Goal: Task Accomplishment & Management: Manage account settings

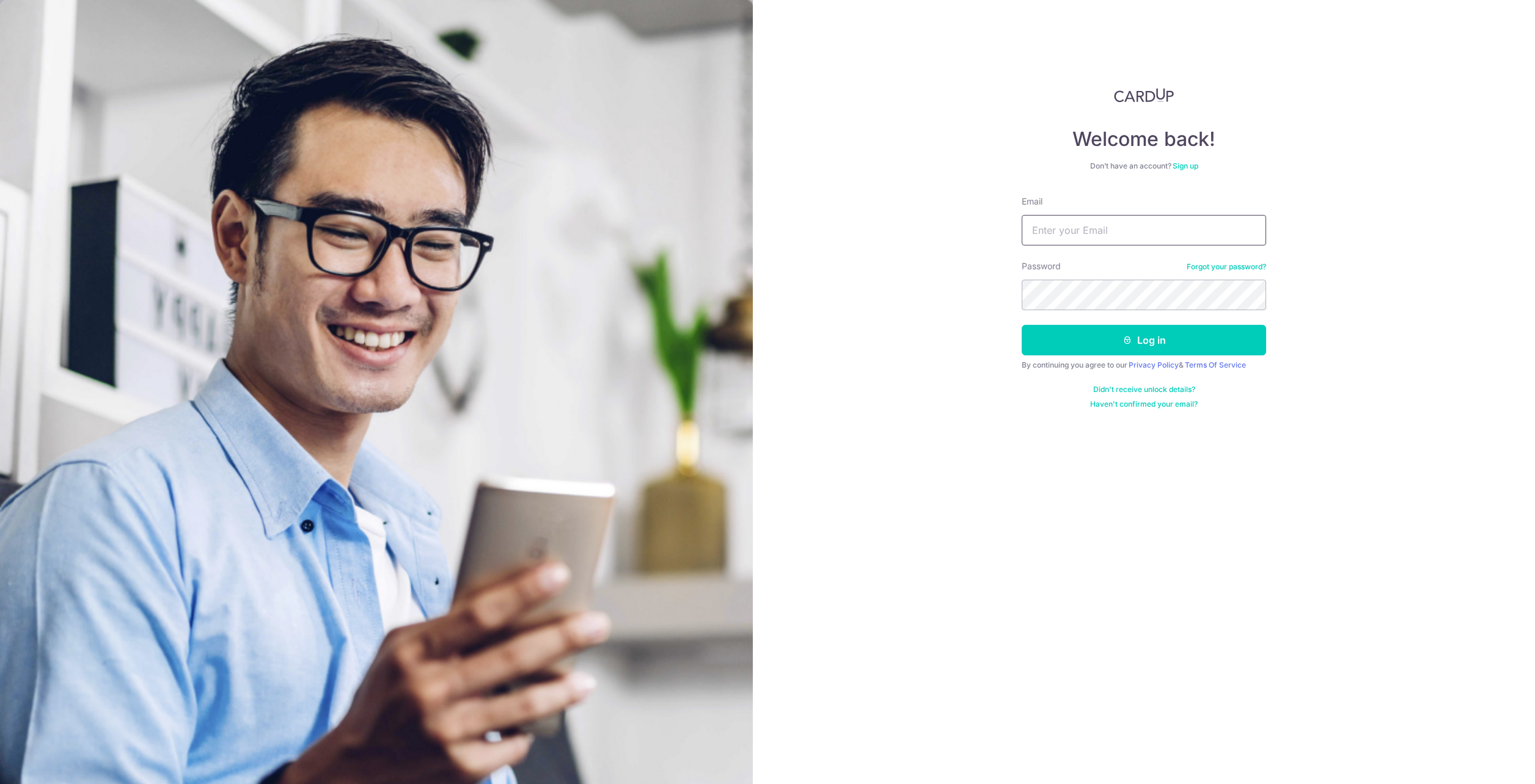
click at [1105, 229] on input "Email" at bounding box center [1143, 230] width 244 height 31
type input "[DOMAIN_NAME][EMAIL_ADDRESS][DOMAIN_NAME]"
click at [1021, 325] on button "Log in" at bounding box center [1143, 340] width 244 height 31
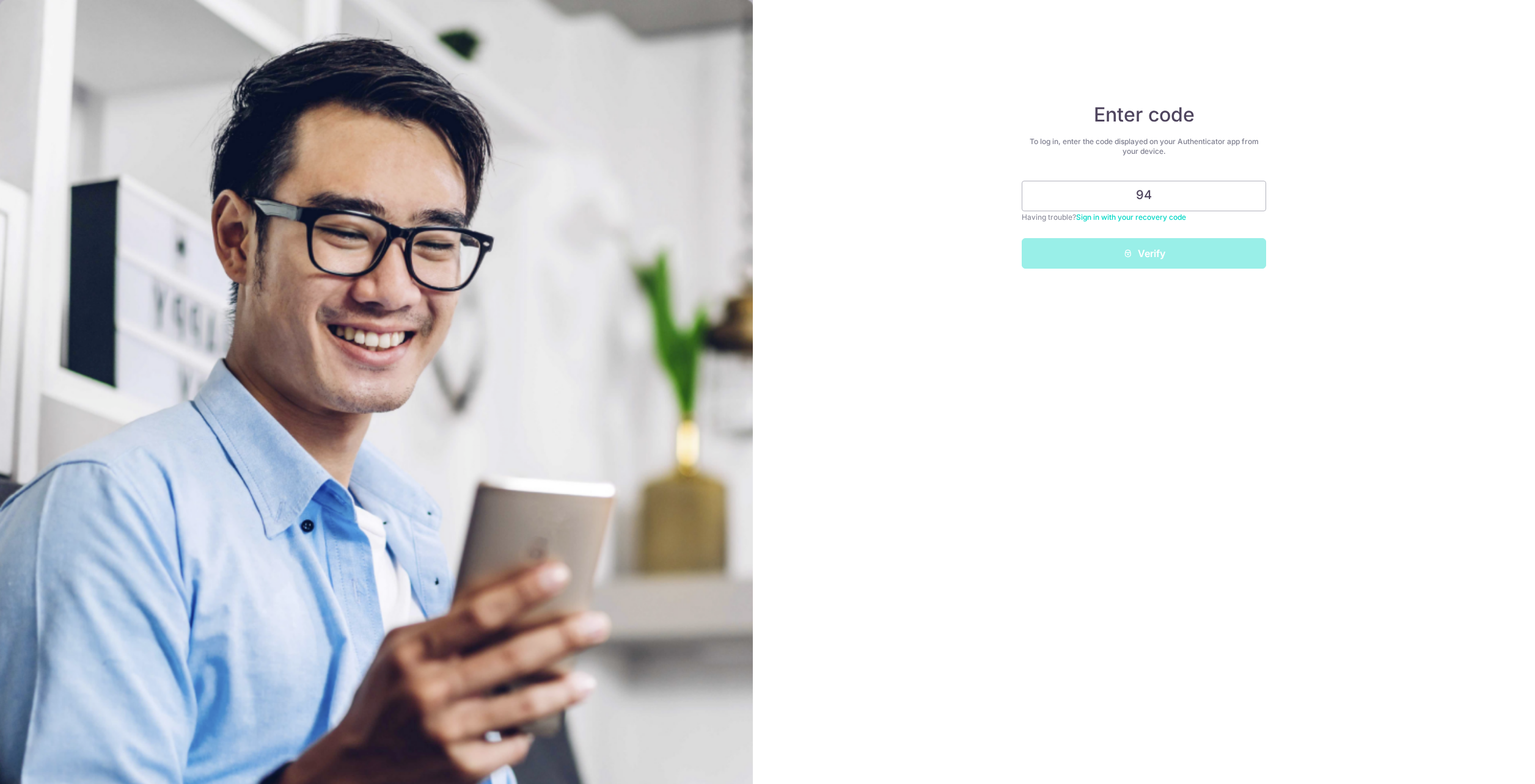
type input "9"
type input "513257"
click at [1109, 254] on button "Verify" at bounding box center [1143, 253] width 244 height 31
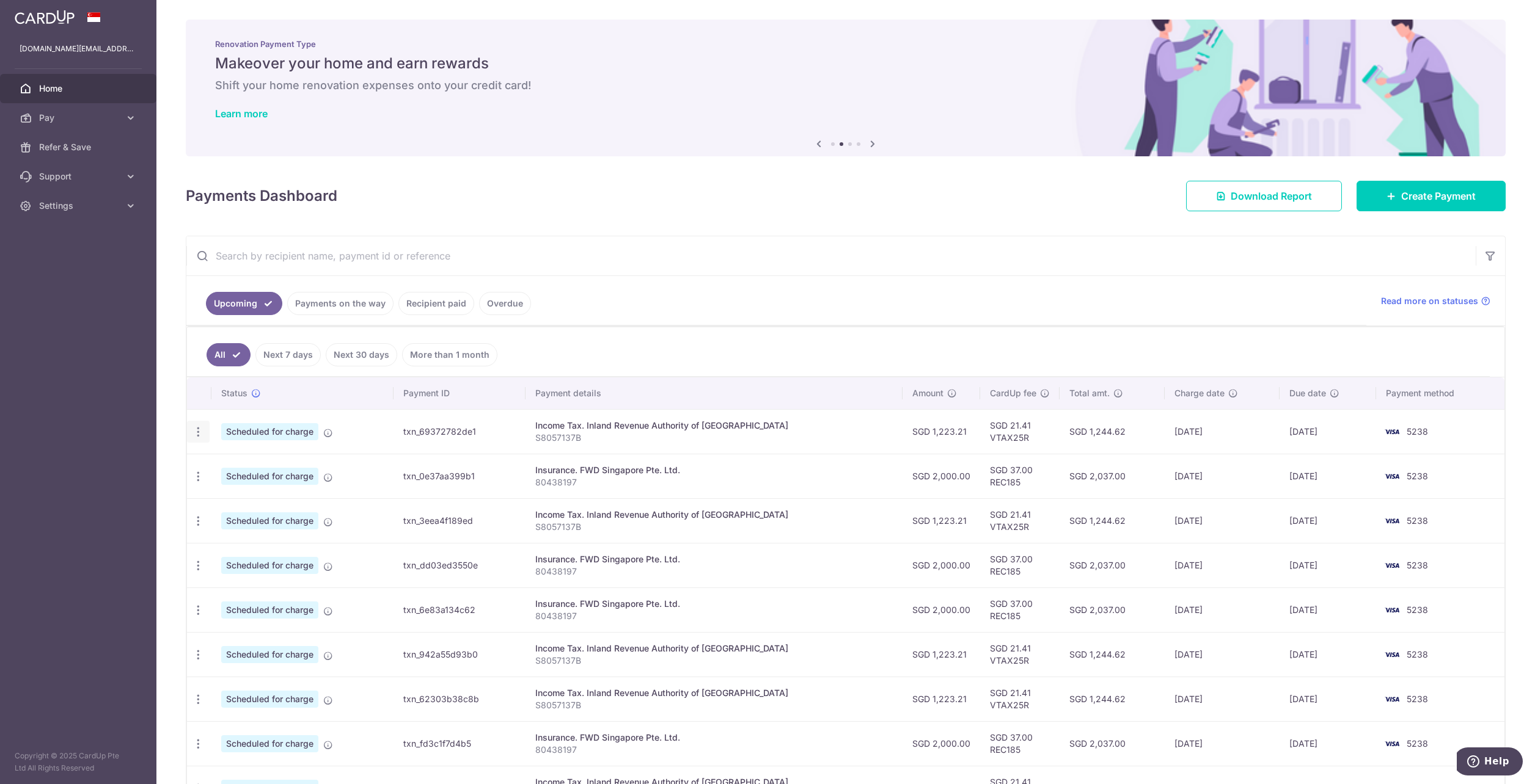
click at [199, 432] on icon "button" at bounding box center [198, 432] width 13 height 13
click at [215, 460] on link "Update payment" at bounding box center [251, 465] width 127 height 29
radio input "true"
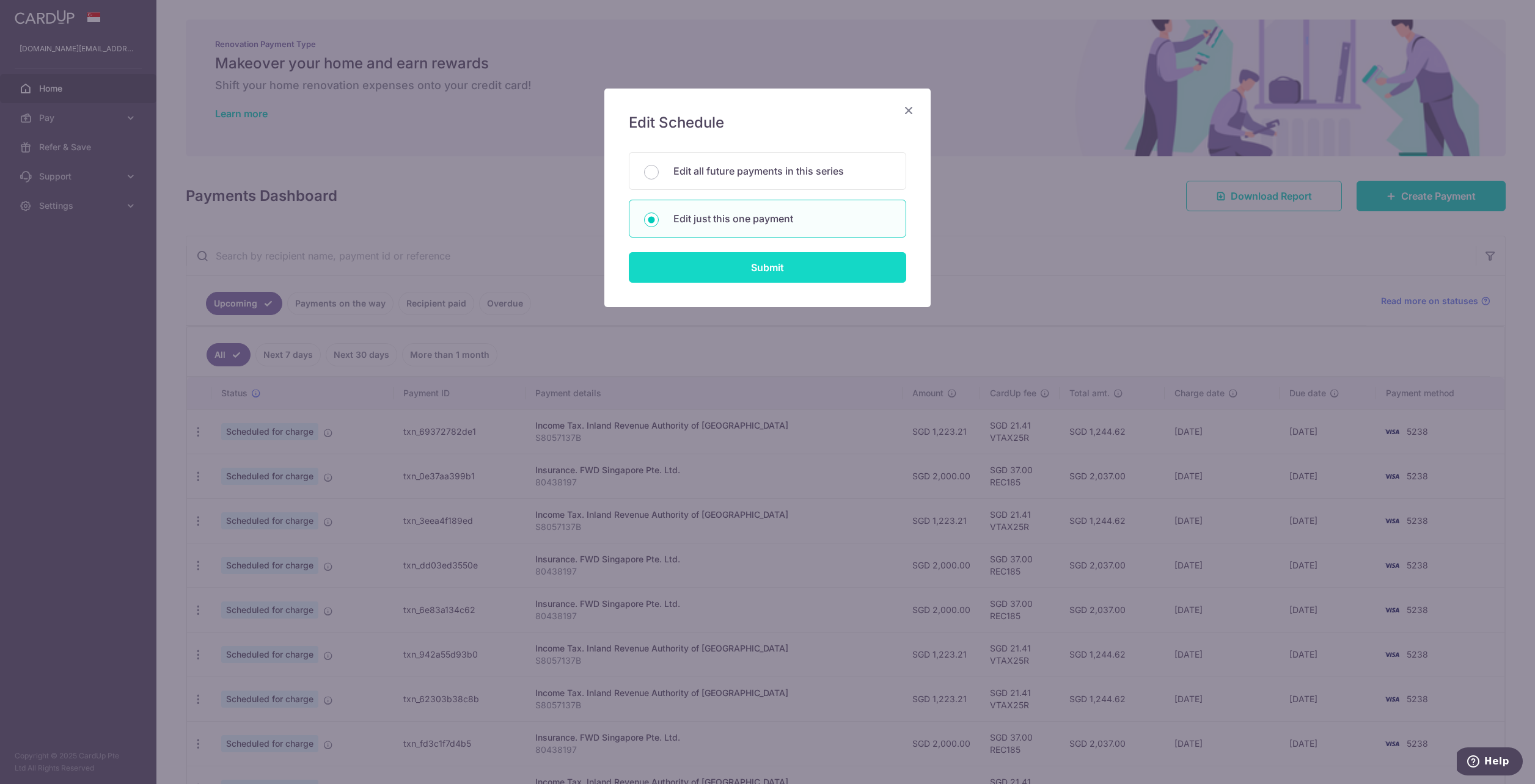
click at [796, 263] on input "Submit" at bounding box center [767, 268] width 277 height 31
radio input "true"
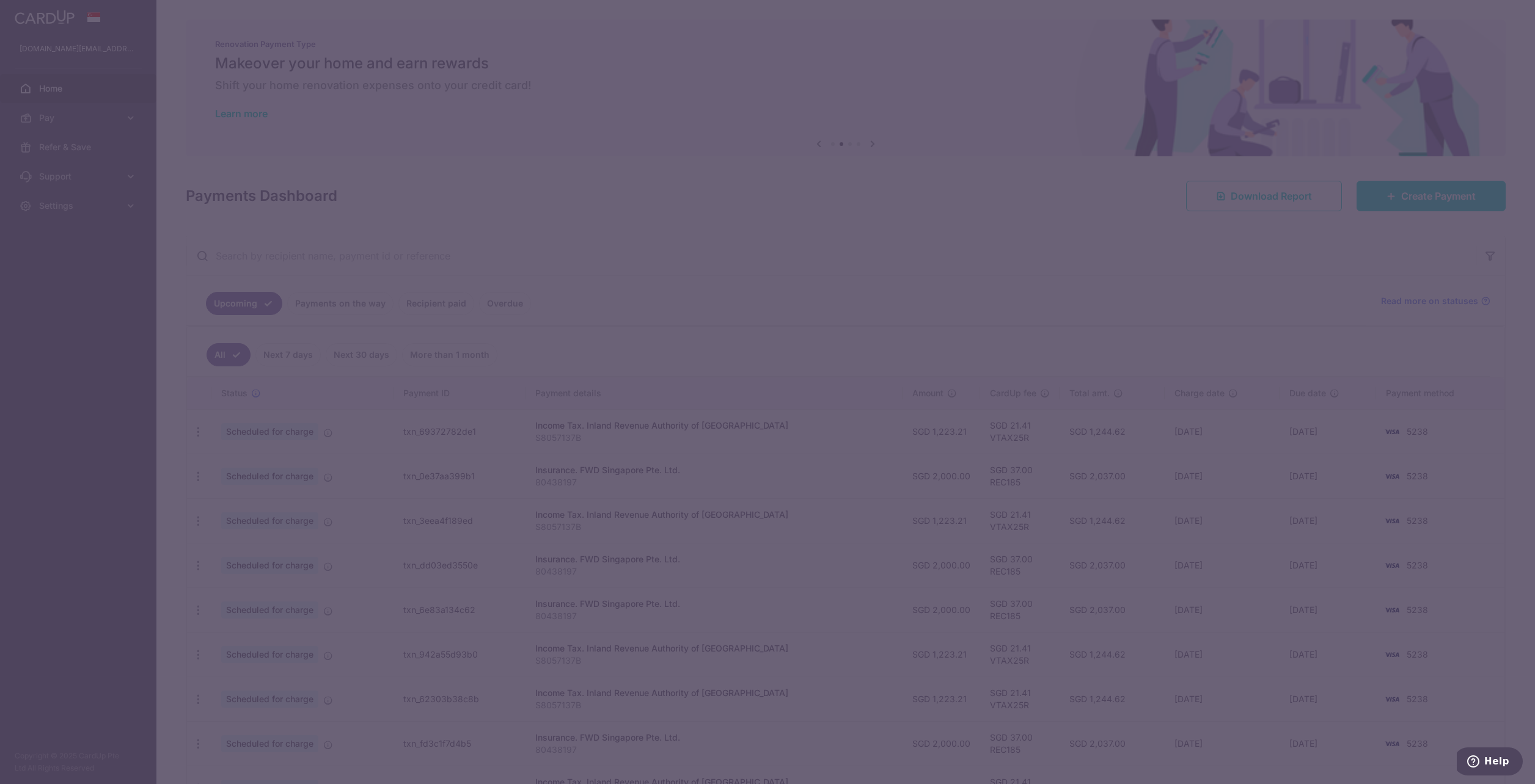
type input "1,223.21"
type input "25/08/2025"
type input "S8057137B"
type input "VTAX25R"
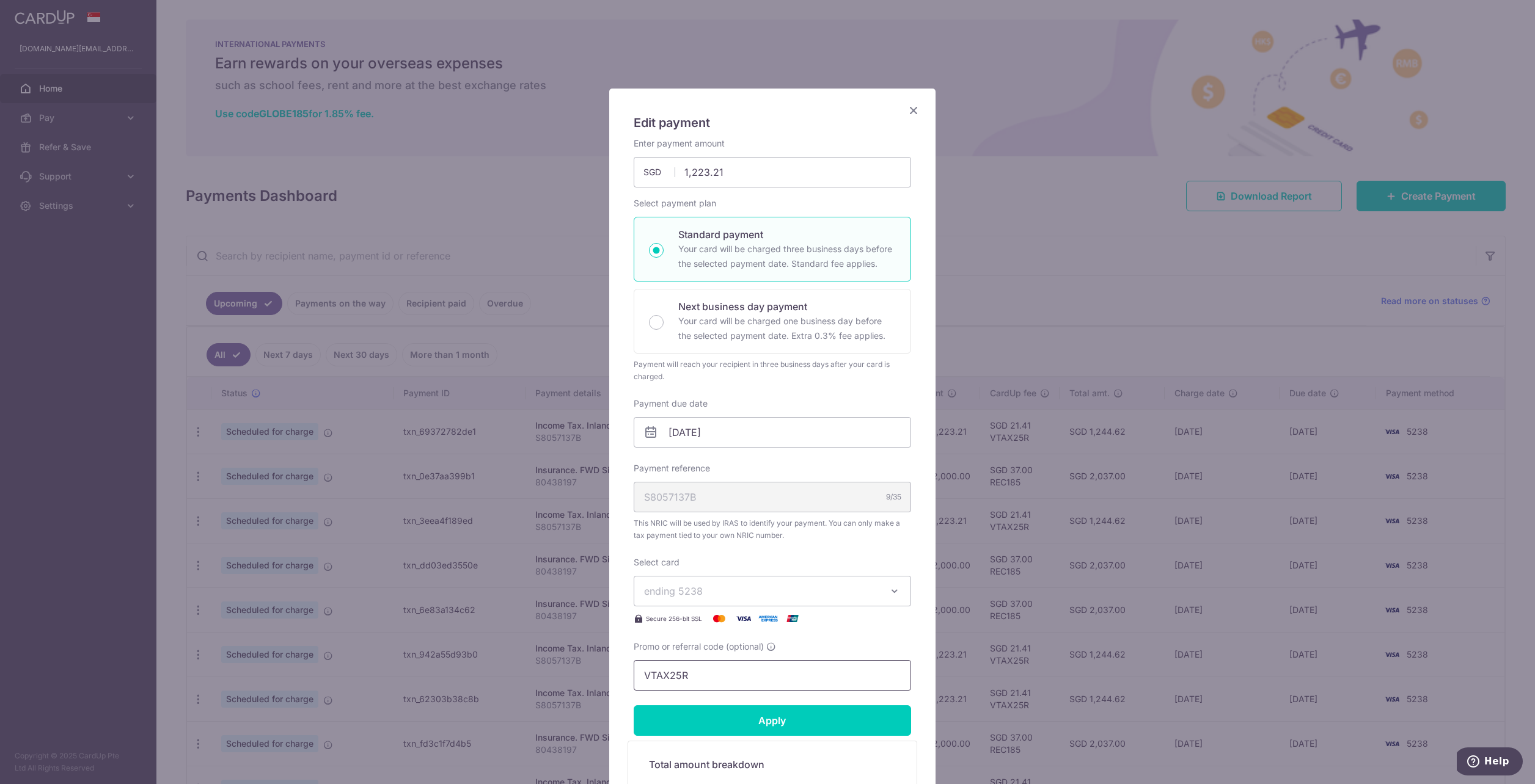
drag, startPoint x: 707, startPoint y: 675, endPoint x: 579, endPoint y: 653, distance: 129.9
click at [579, 658] on div "Edit payment By clicking apply, you will make changes to all payments to Inland…" at bounding box center [767, 392] width 1535 height 784
click at [907, 110] on icon "Close" at bounding box center [914, 110] width 15 height 15
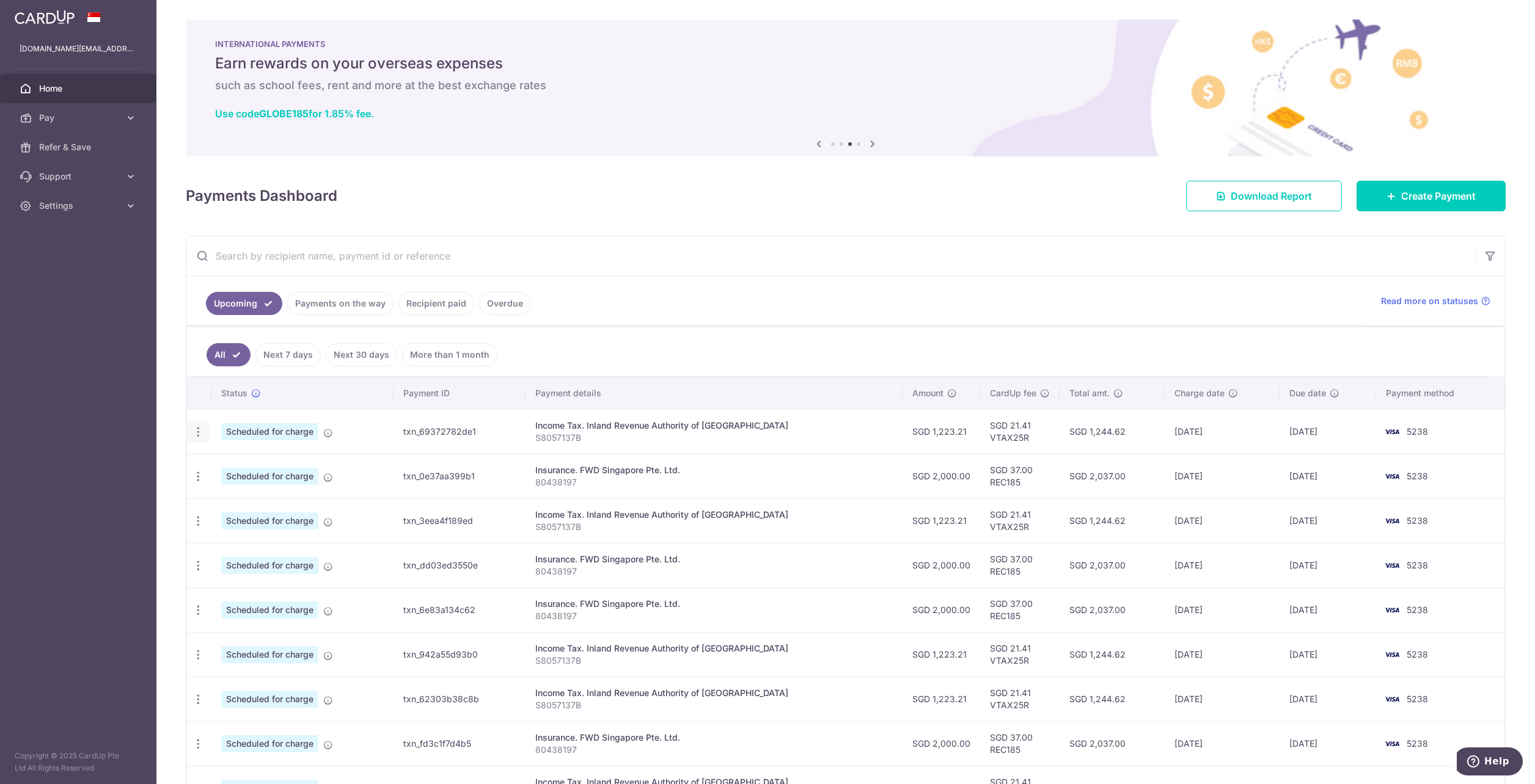
click at [197, 428] on icon "button" at bounding box center [198, 432] width 13 height 13
click at [234, 460] on span "Update payment" at bounding box center [263, 466] width 83 height 15
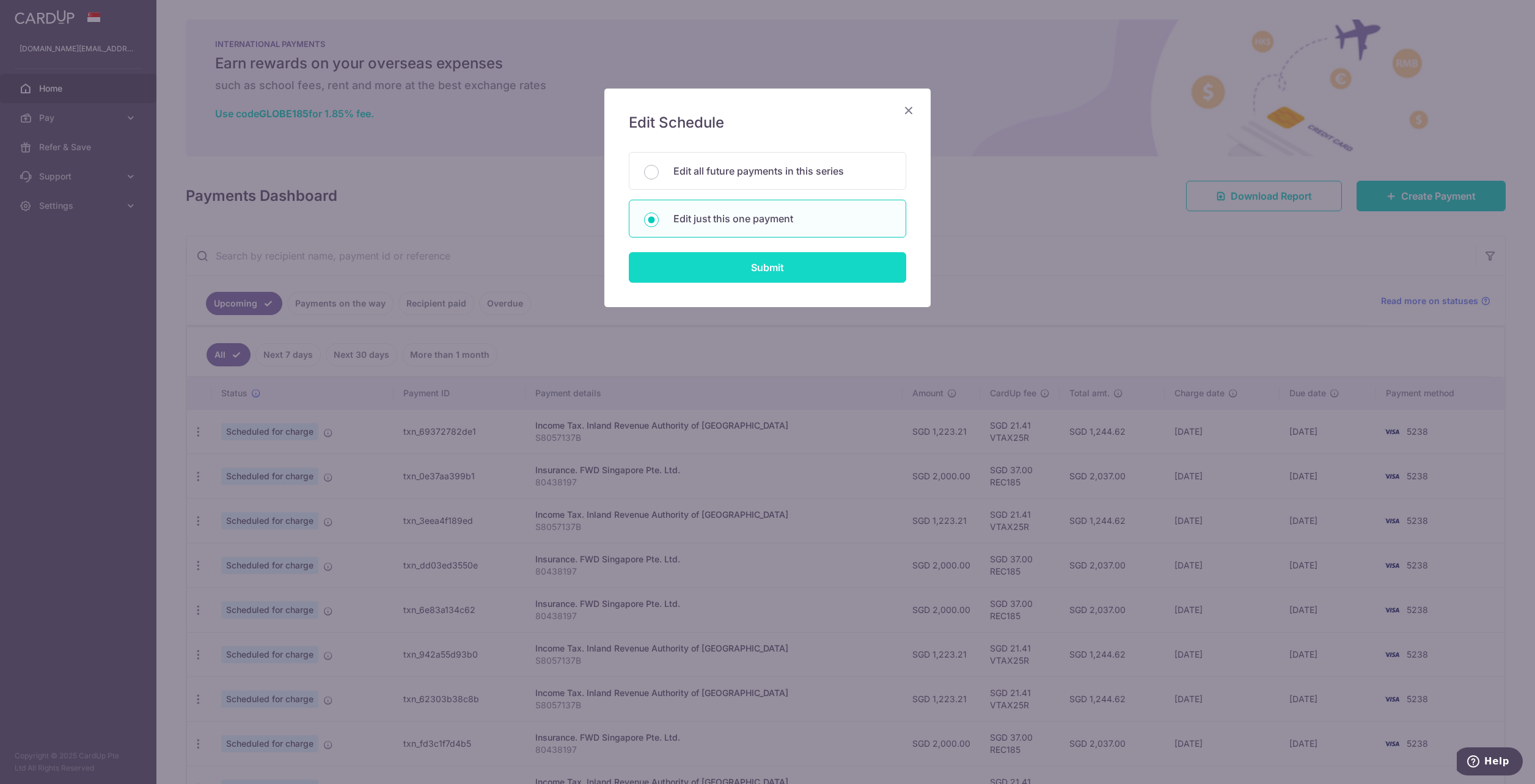
click at [793, 265] on input "Submit" at bounding box center [767, 268] width 277 height 31
radio input "true"
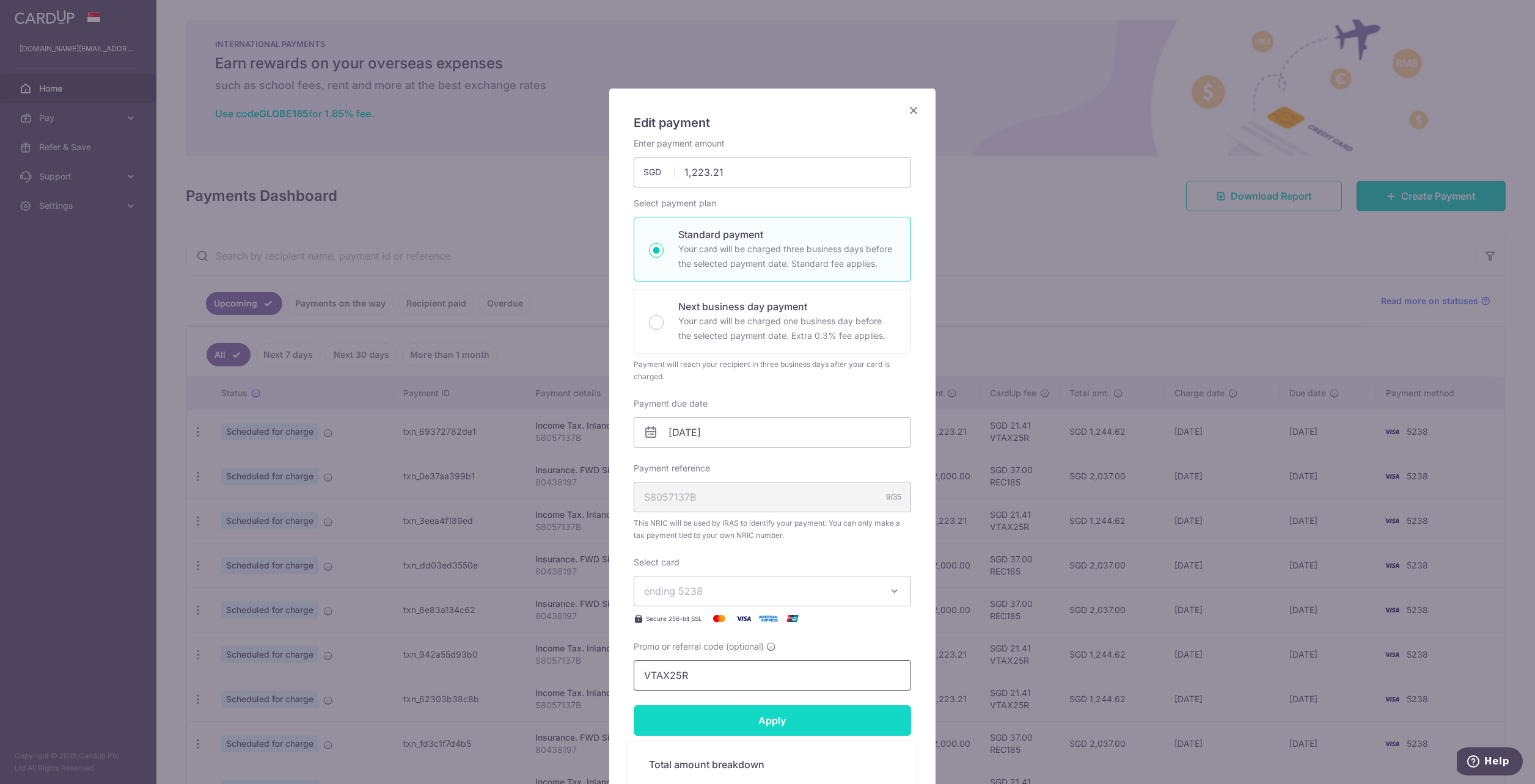
paste input "3NEWR5"
type input "3NEWR5"
click at [772, 715] on input "Apply" at bounding box center [772, 720] width 277 height 31
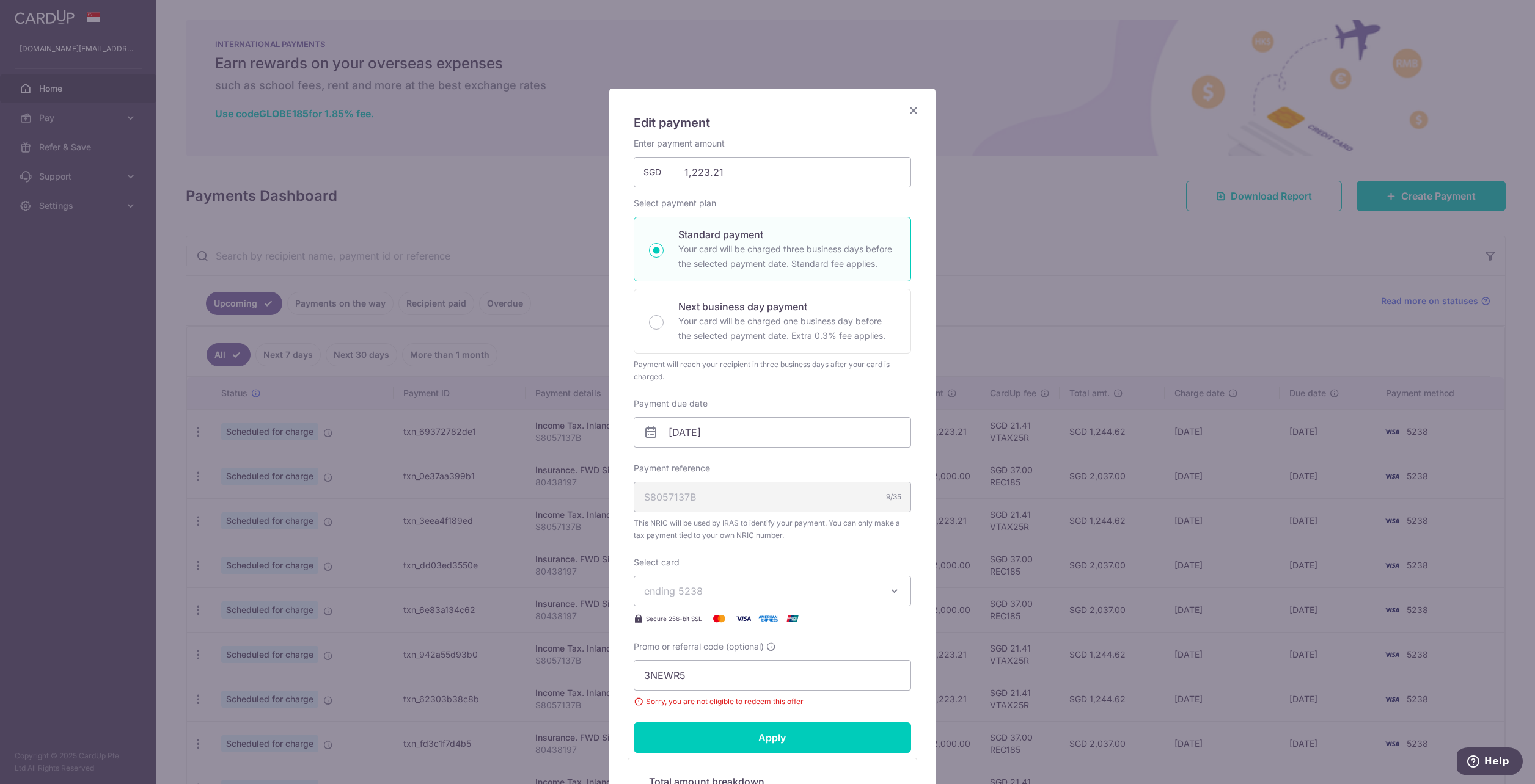
click at [911, 110] on icon "Close" at bounding box center [914, 110] width 15 height 15
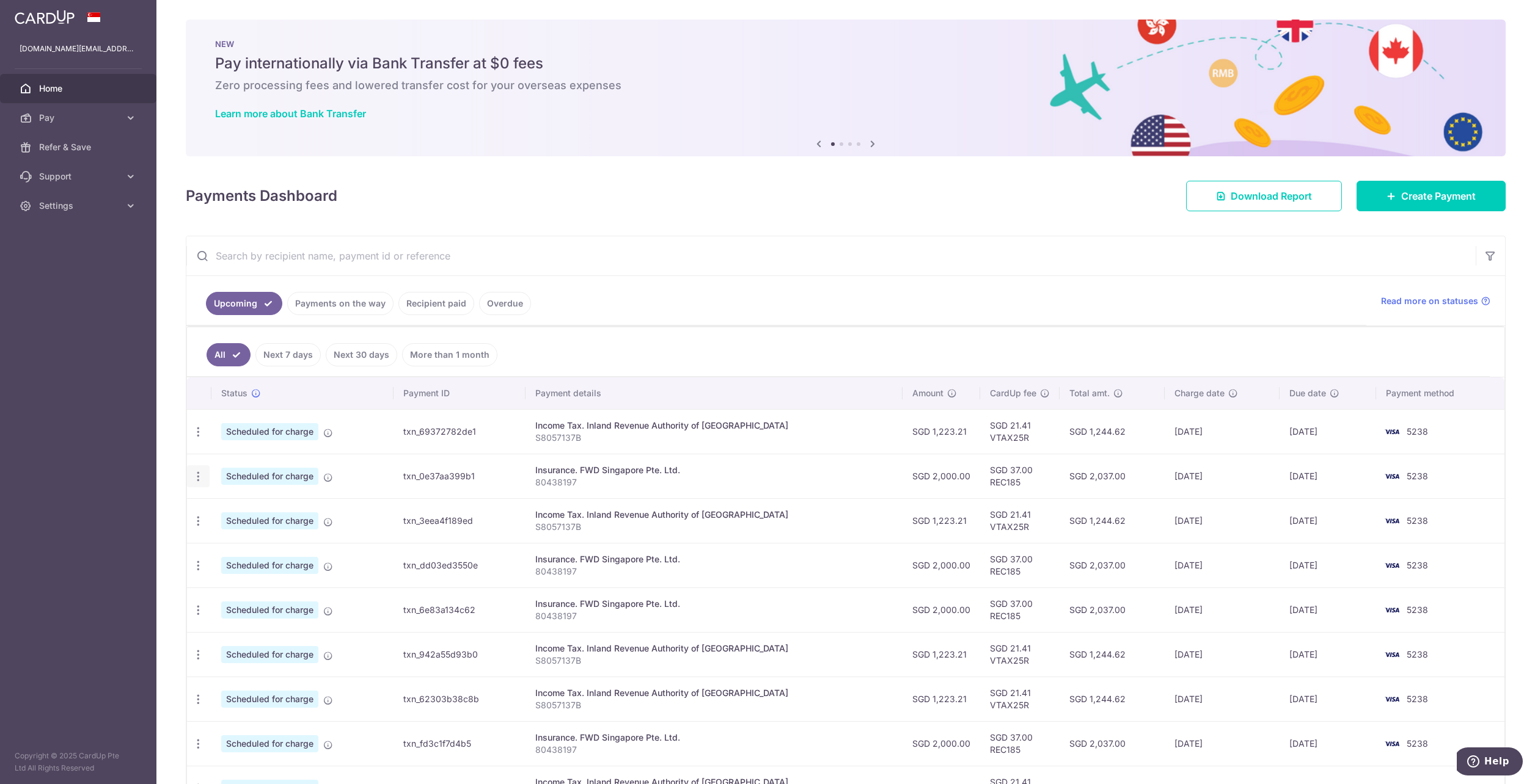
click at [199, 439] on icon "button" at bounding box center [198, 432] width 13 height 13
click at [215, 505] on link "Update payment" at bounding box center [251, 510] width 127 height 29
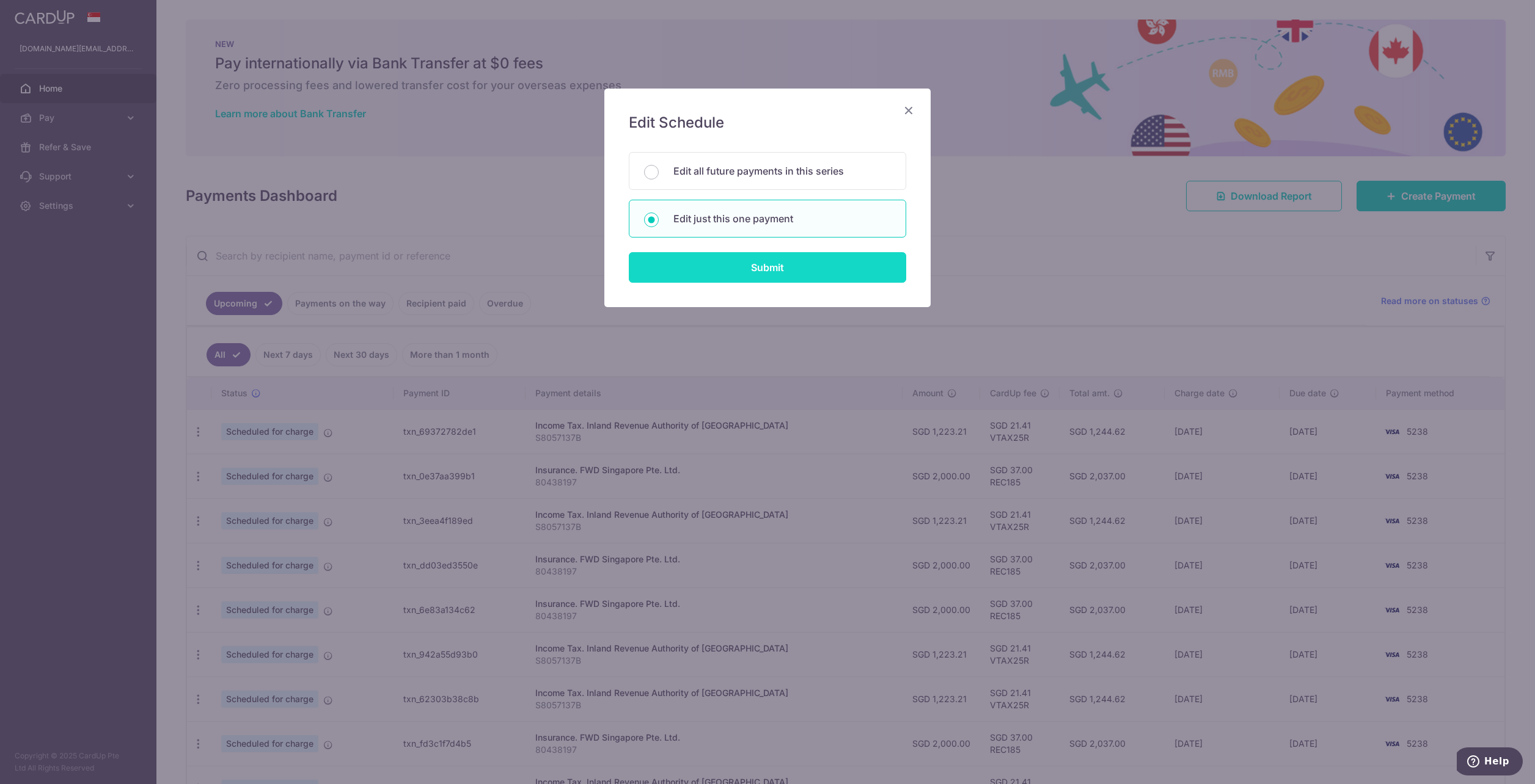
click at [801, 271] on input "Submit" at bounding box center [767, 268] width 277 height 31
radio input "true"
type input "2,000.00"
type input "26/08/2025"
type input "80438197"
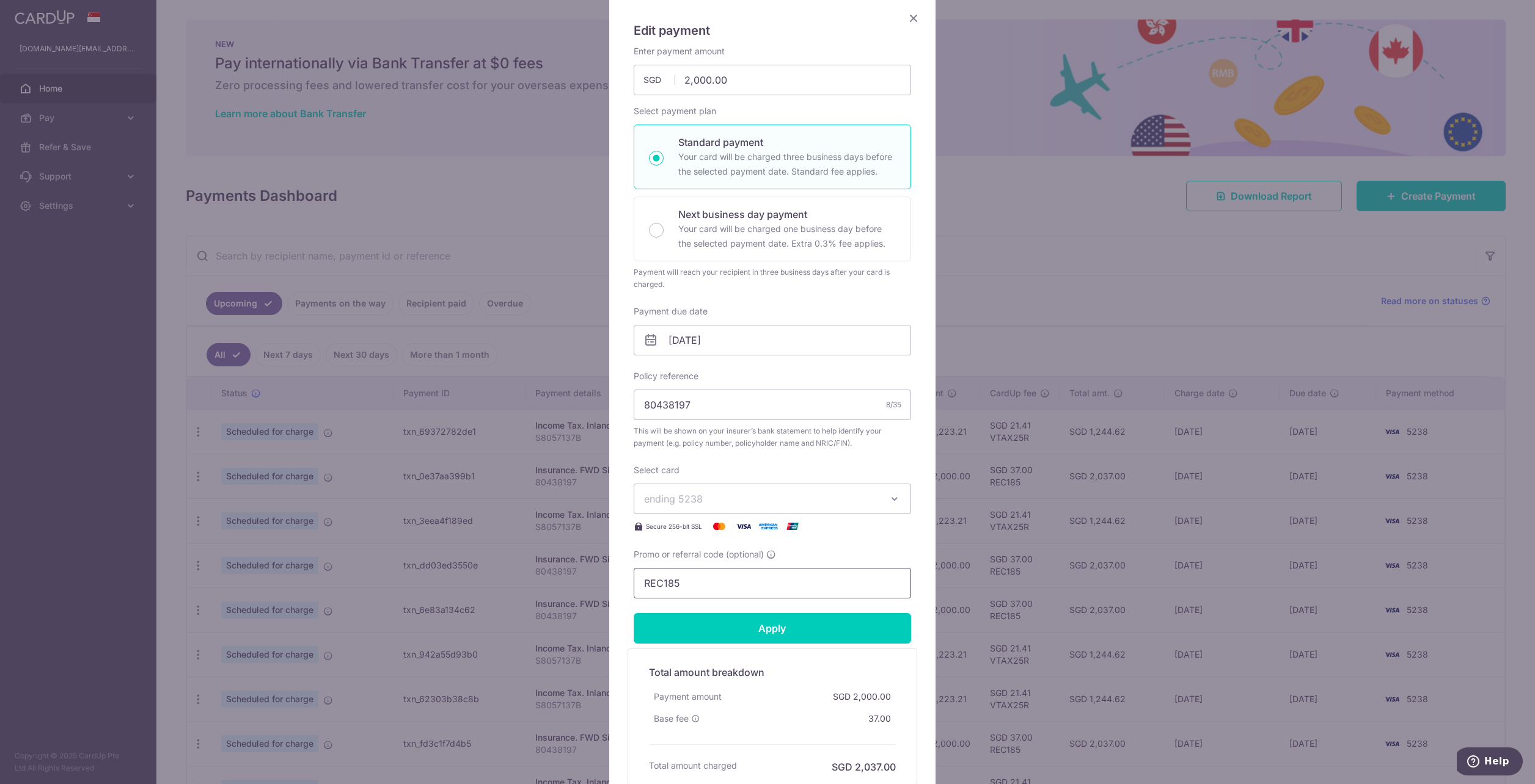
scroll to position [206, 0]
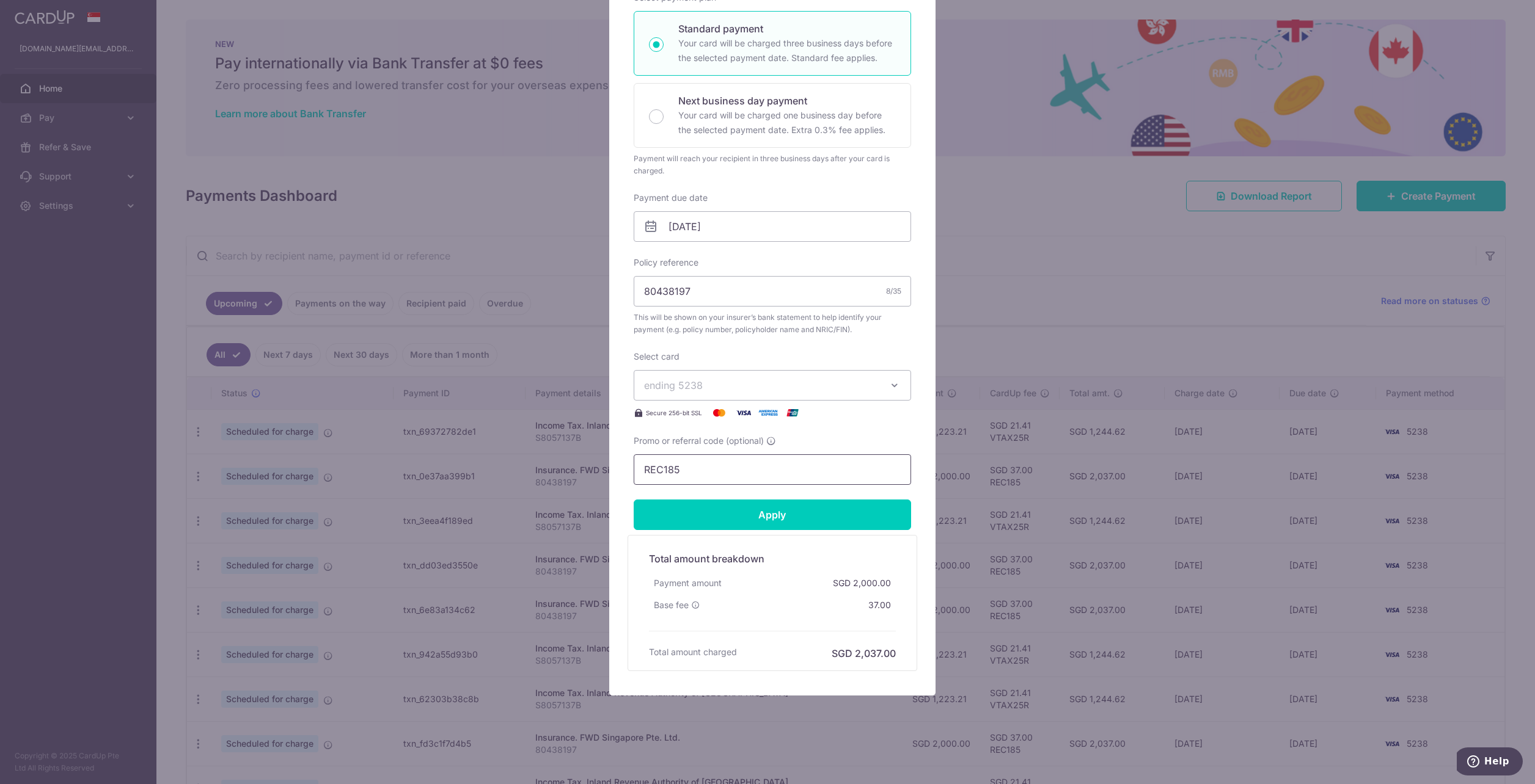
drag, startPoint x: 658, startPoint y: 469, endPoint x: 511, endPoint y: 461, distance: 147.2
click at [517, 461] on div "Edit payment By clicking apply, you will make changes to all payments to FWD Si…" at bounding box center [767, 392] width 1535 height 784
paste input "3NEWR"
type input "3NEWR5"
click at [721, 504] on input "Apply" at bounding box center [772, 515] width 277 height 31
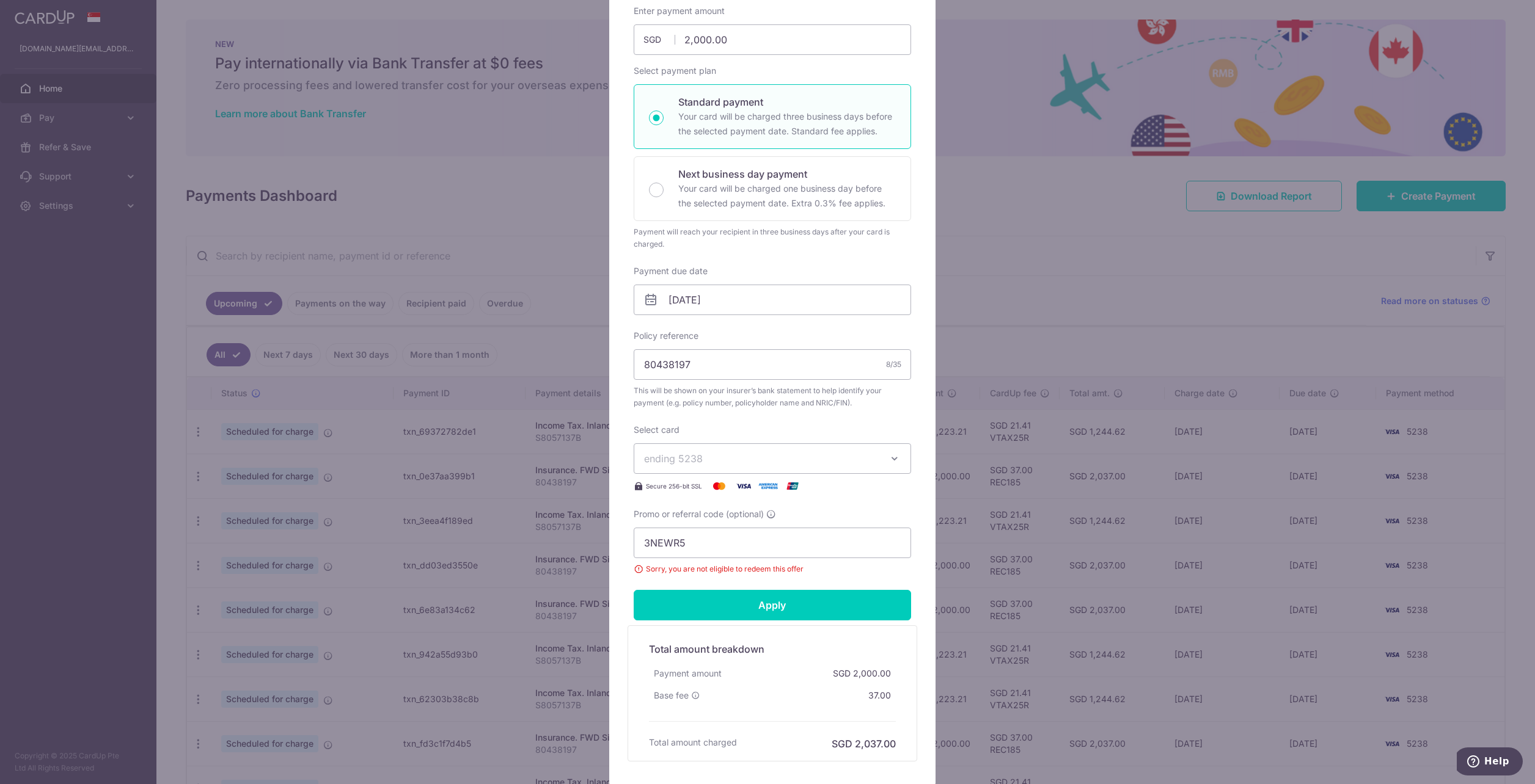
scroll to position [22, 0]
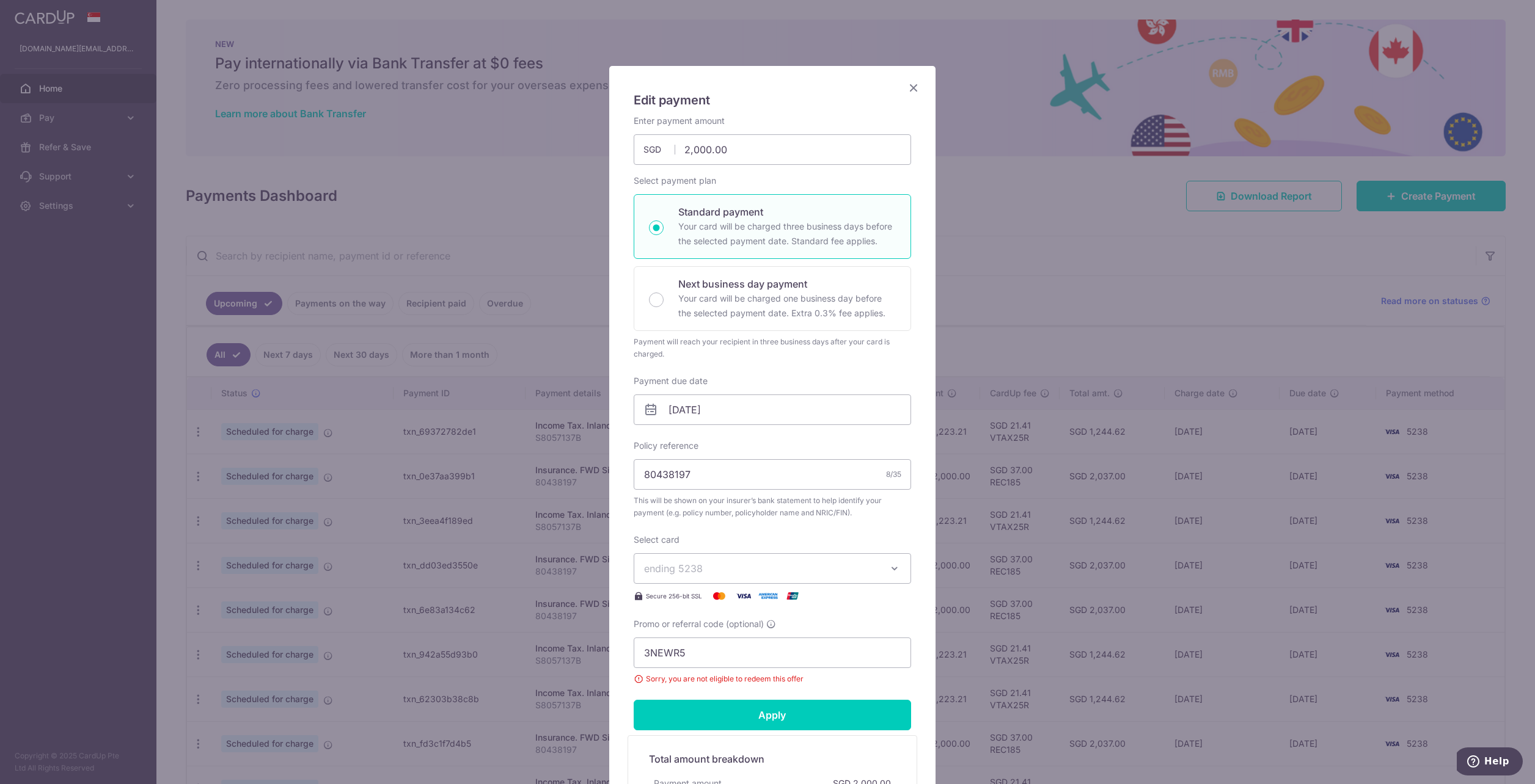
click at [911, 86] on icon "Close" at bounding box center [914, 87] width 15 height 15
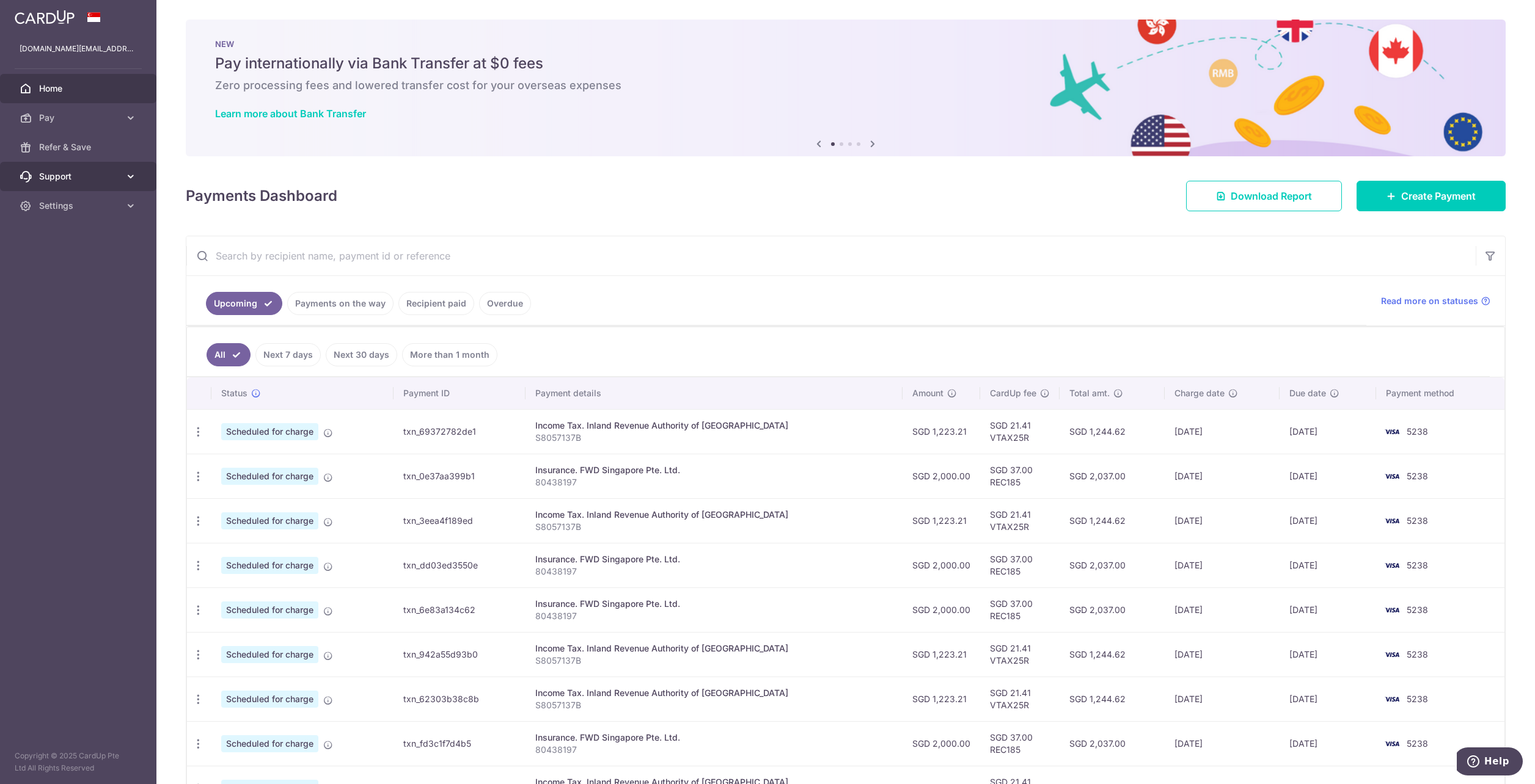
click at [68, 176] on span "Support" at bounding box center [79, 176] width 81 height 12
click at [66, 233] on span "Contact Us" at bounding box center [79, 235] width 81 height 12
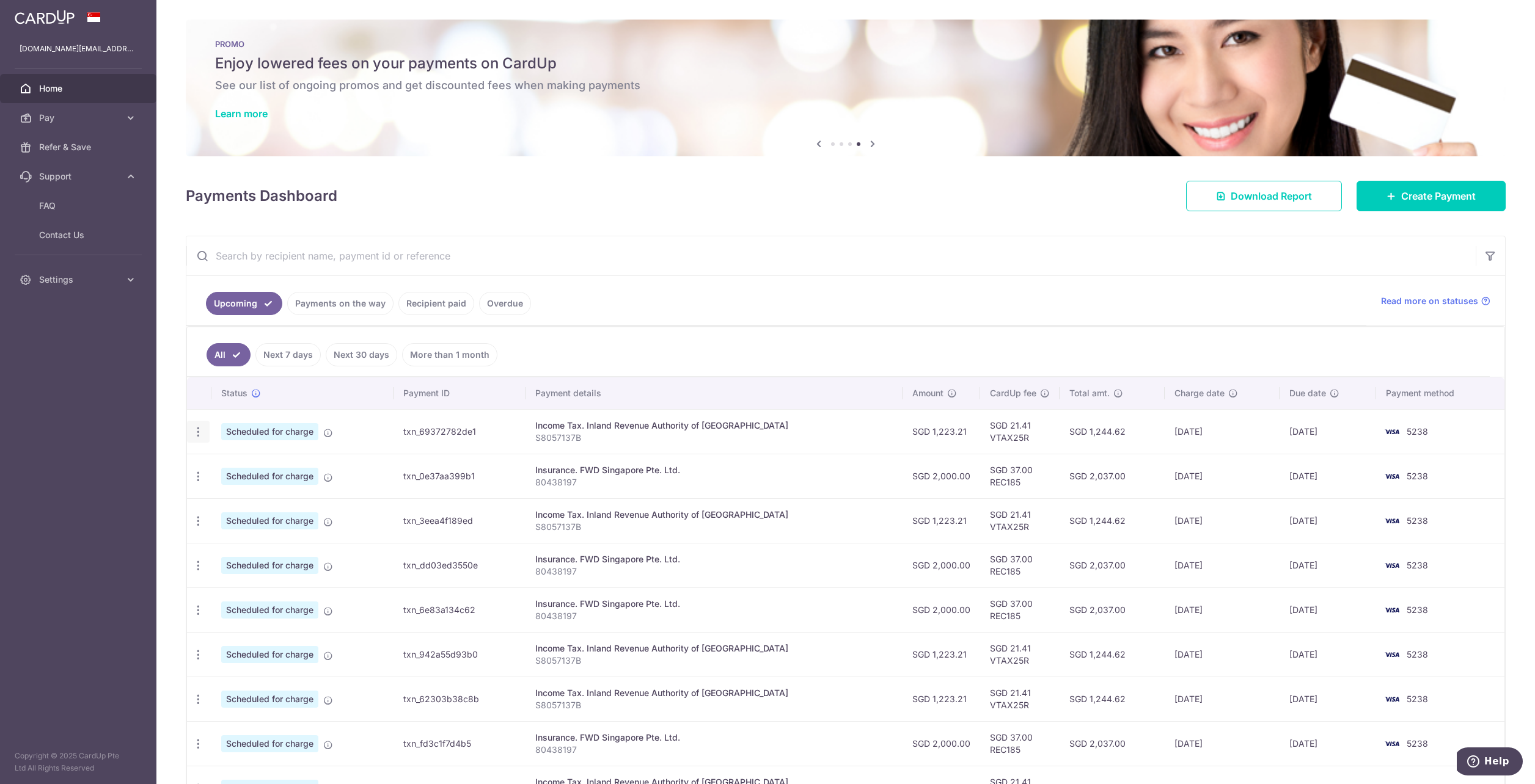
click at [199, 430] on icon "button" at bounding box center [198, 432] width 13 height 13
click at [207, 465] on icon at bounding box center [205, 466] width 15 height 15
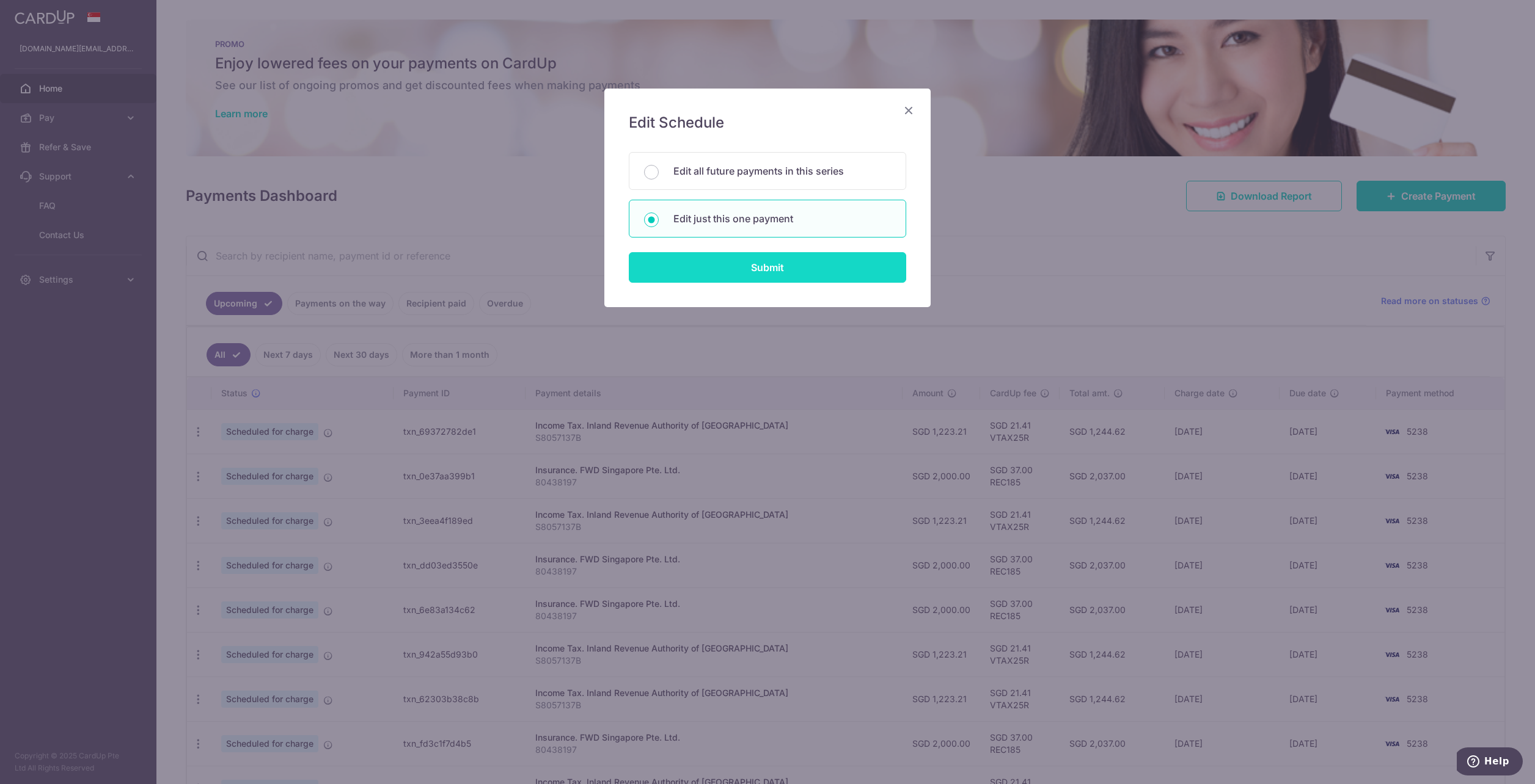
click at [723, 265] on input "Submit" at bounding box center [767, 268] width 277 height 31
radio input "true"
type input "1,223.21"
type input "[DATE]"
type input "S8057137B"
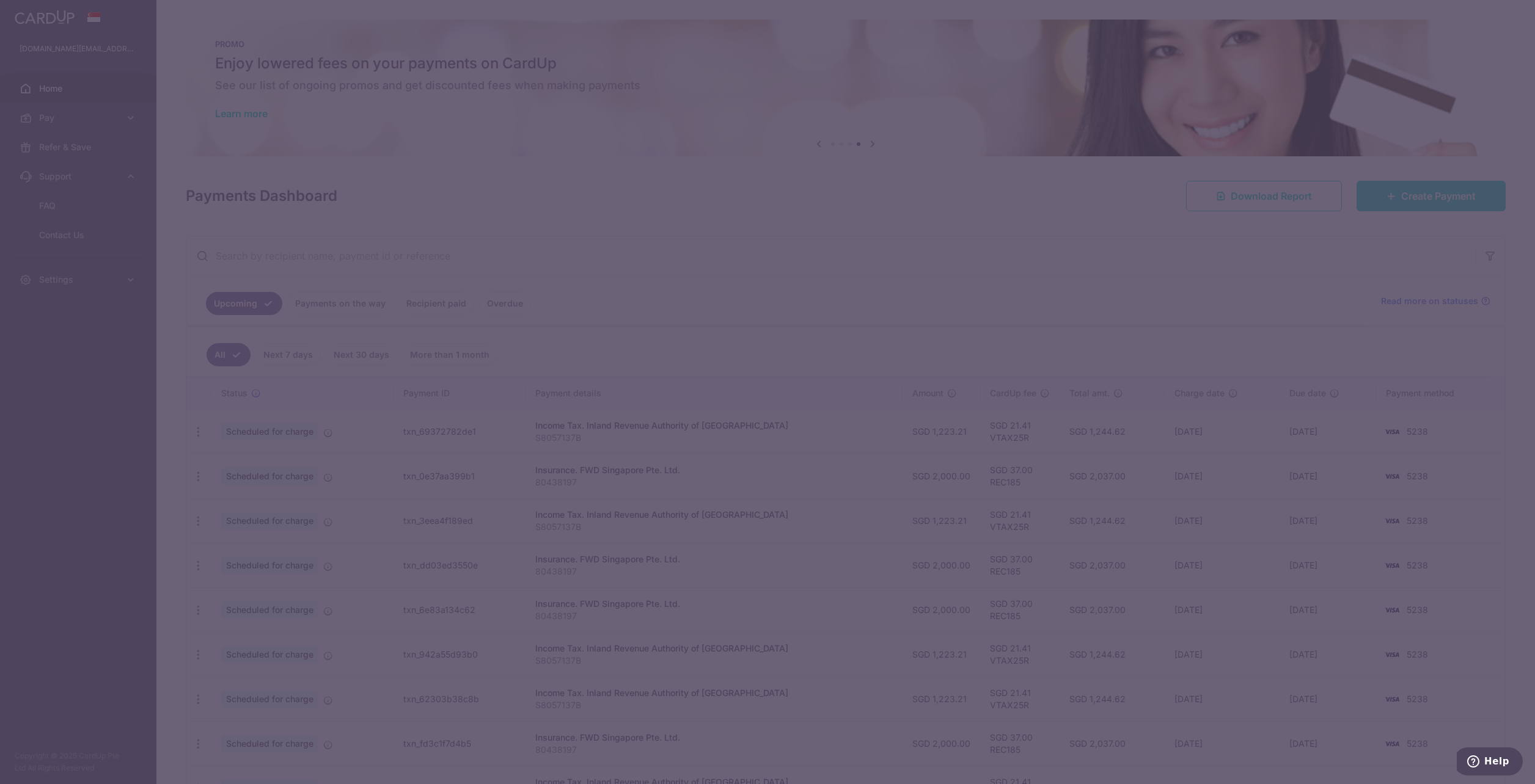
type input "VTAX25R"
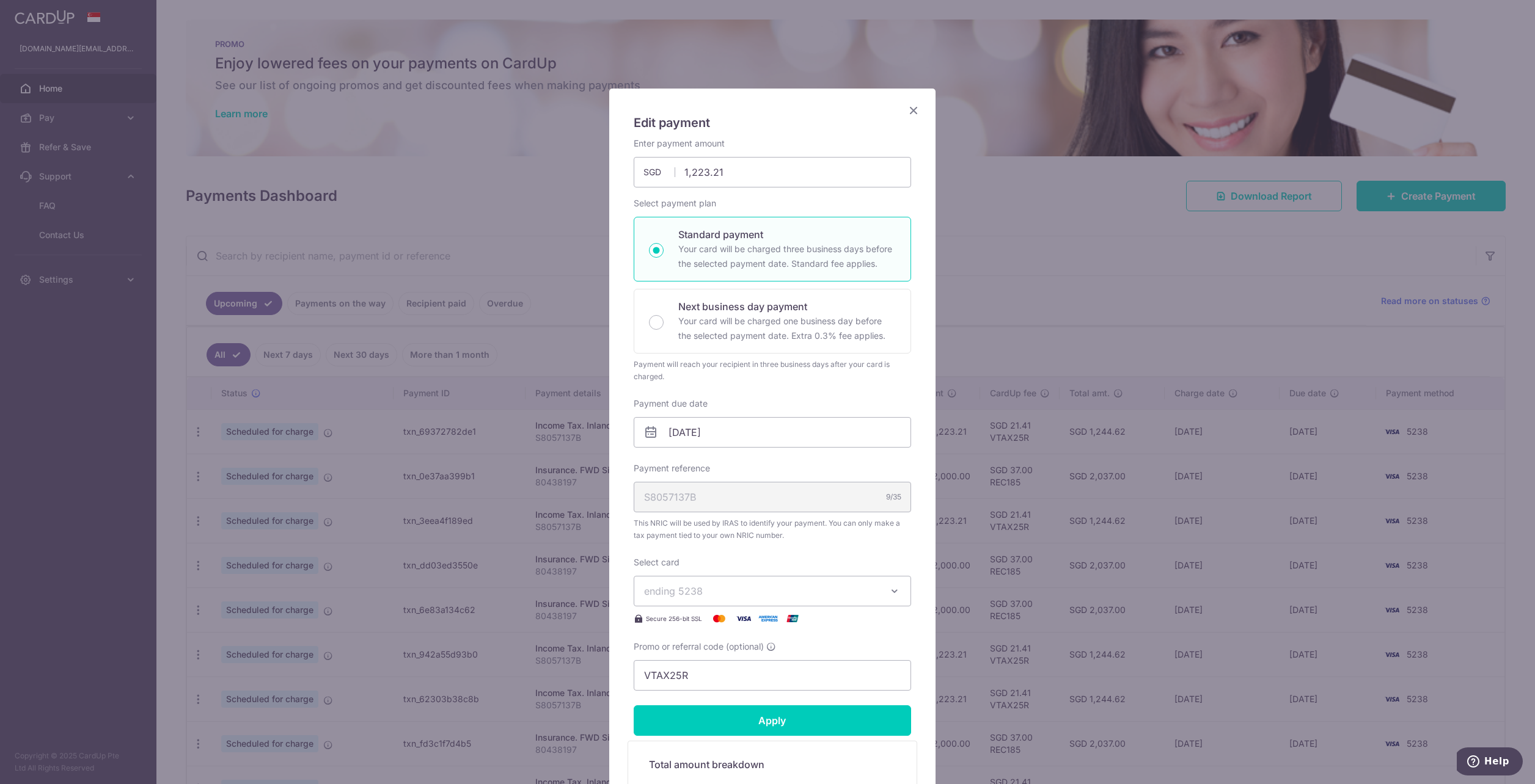
click at [906, 111] on icon "Close" at bounding box center [914, 110] width 15 height 15
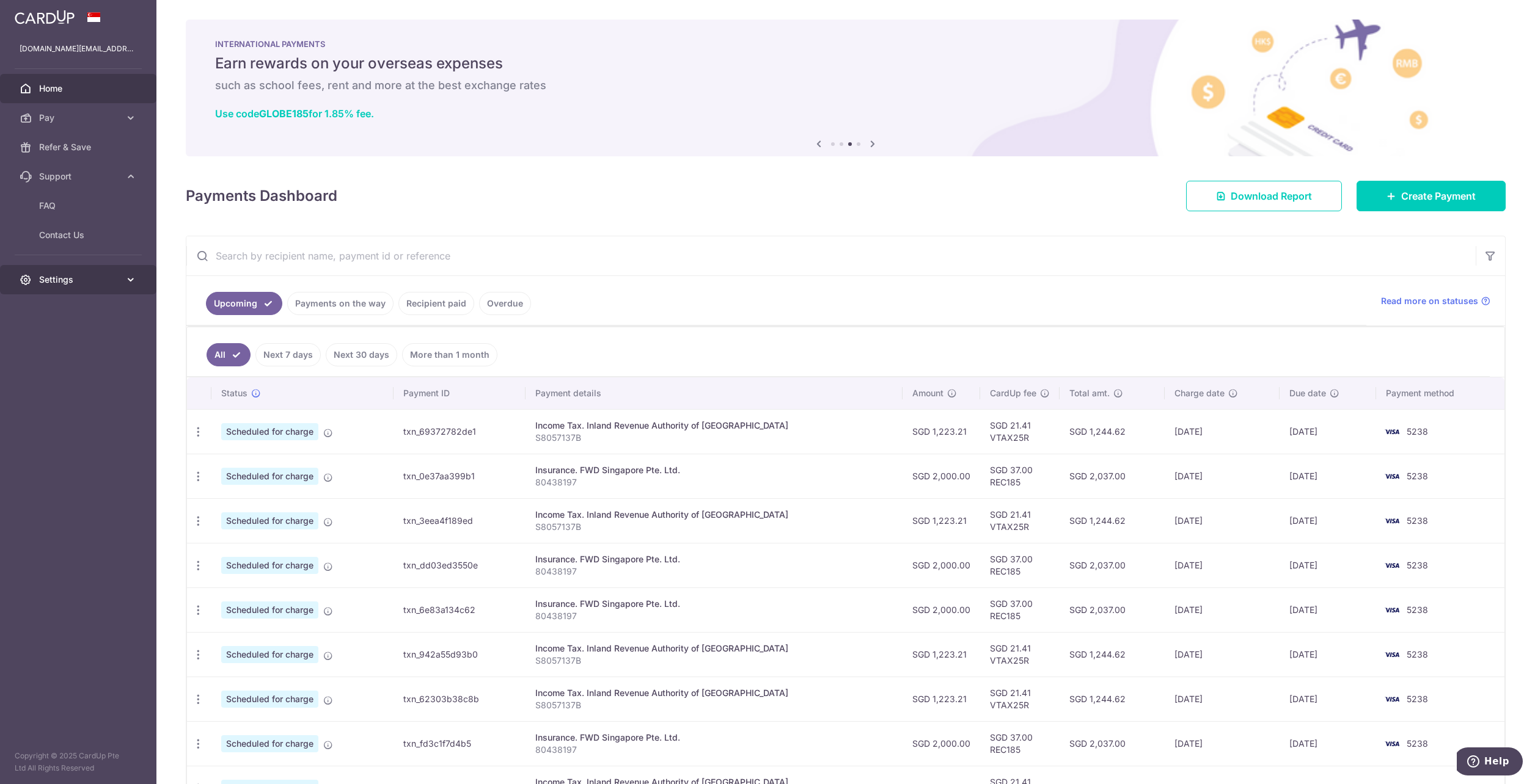
click at [49, 271] on link "Settings" at bounding box center [78, 280] width 156 height 29
click at [52, 342] on span "Logout" at bounding box center [79, 339] width 81 height 12
